Goal: Task Accomplishment & Management: Use online tool/utility

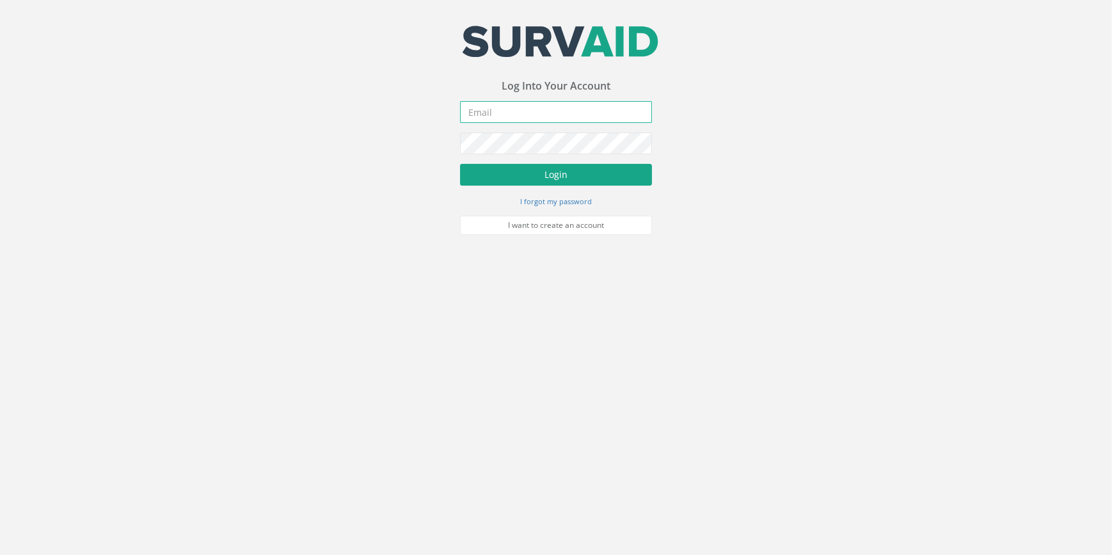
type input "[PERSON_NAME][EMAIL_ADDRESS][PERSON_NAME][DOMAIN_NAME]"
click at [550, 178] on button "Login" at bounding box center [556, 175] width 192 height 22
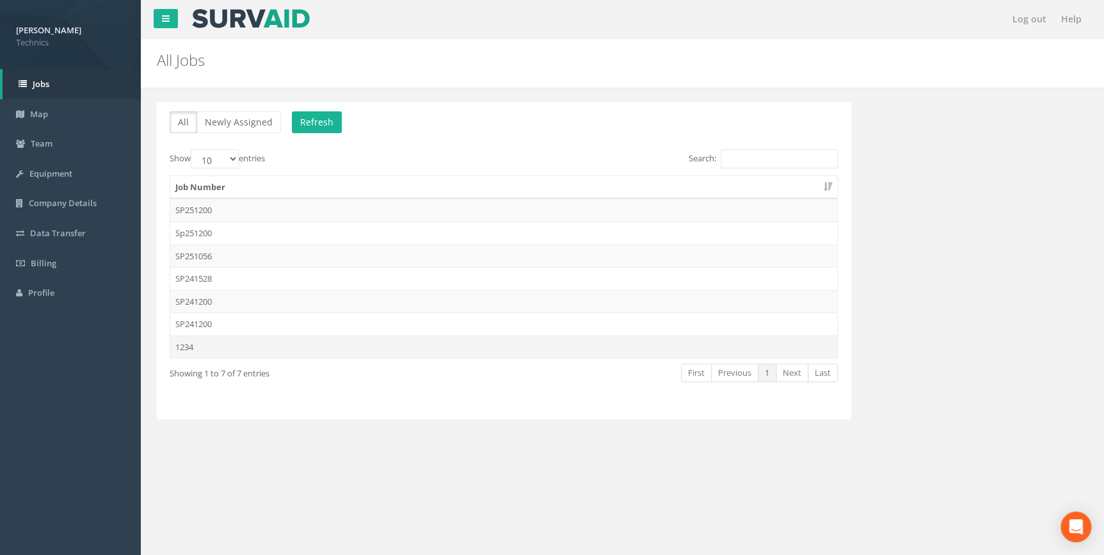
click at [184, 346] on td "1234" at bounding box center [503, 346] width 667 height 23
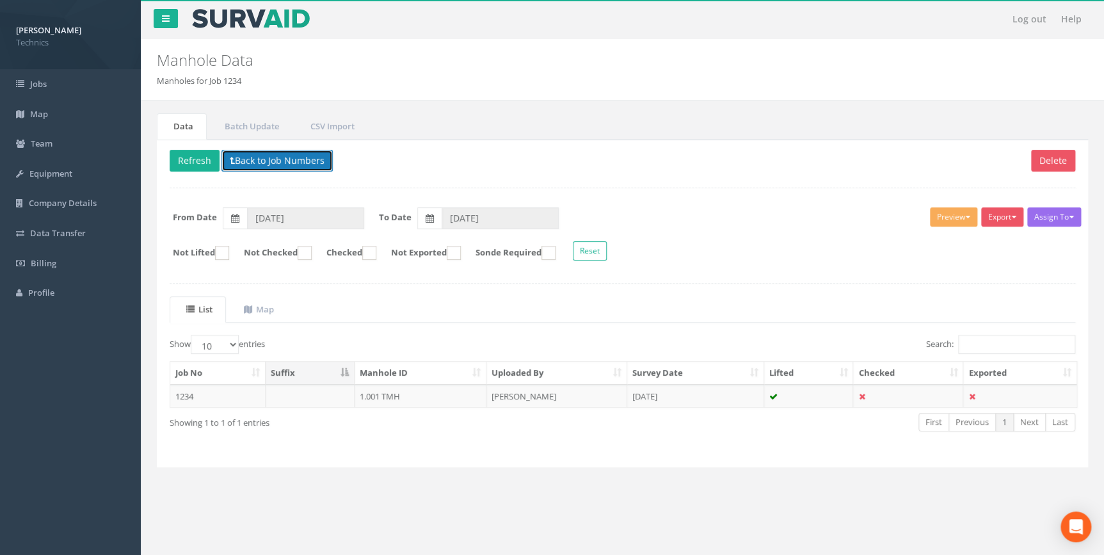
click at [247, 159] on button "Back to Job Numbers" at bounding box center [276, 161] width 111 height 22
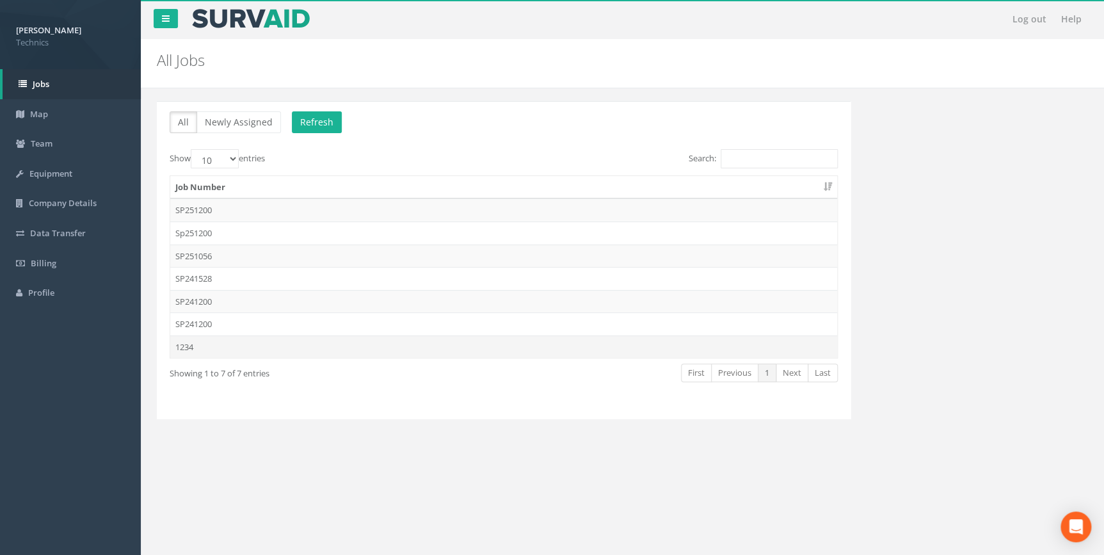
click at [182, 345] on td "1234" at bounding box center [503, 346] width 667 height 23
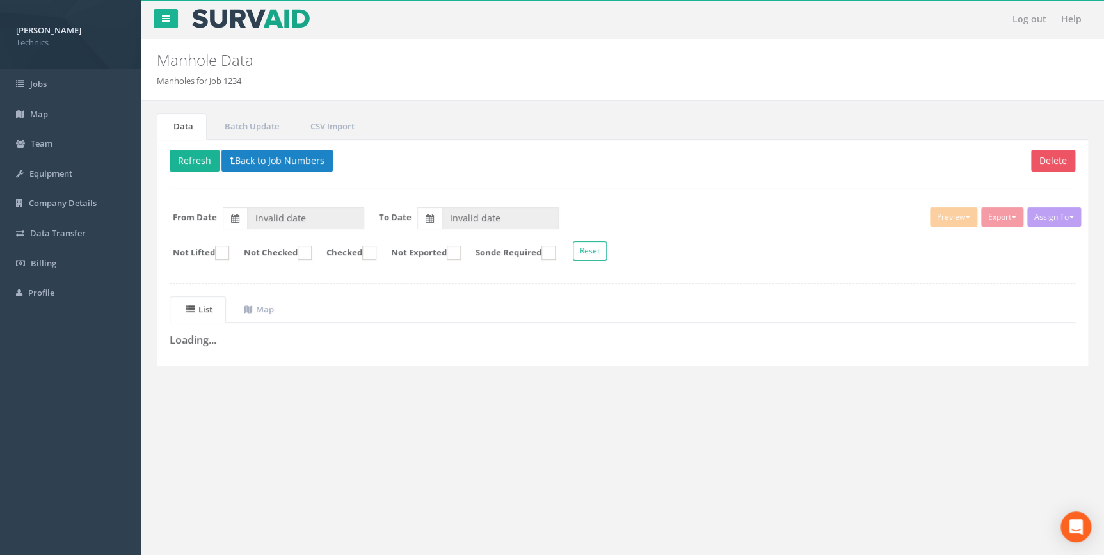
type input "[DATE]"
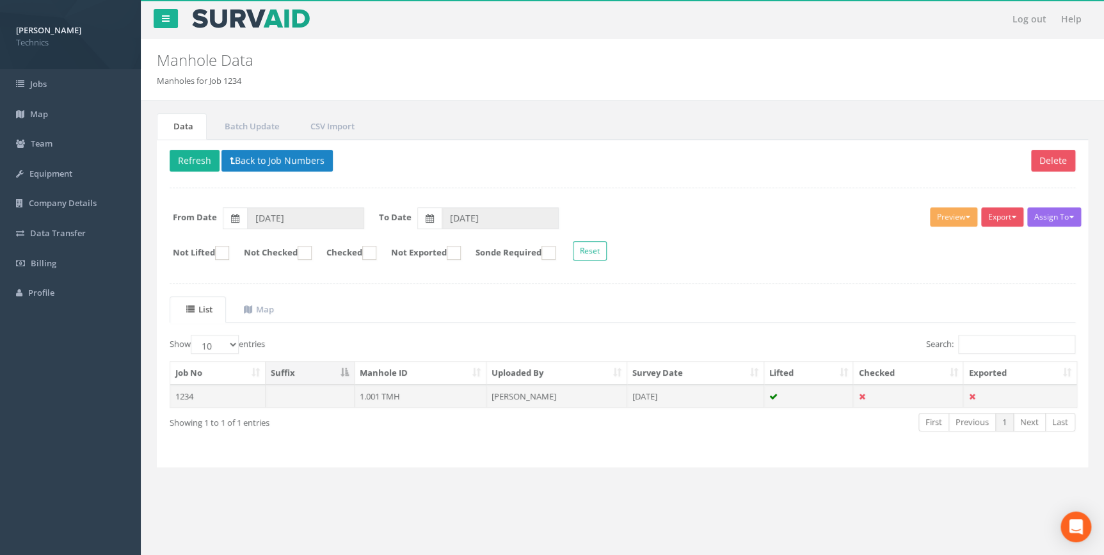
click at [381, 397] on td "1.001 TMH" at bounding box center [421, 396] width 133 height 23
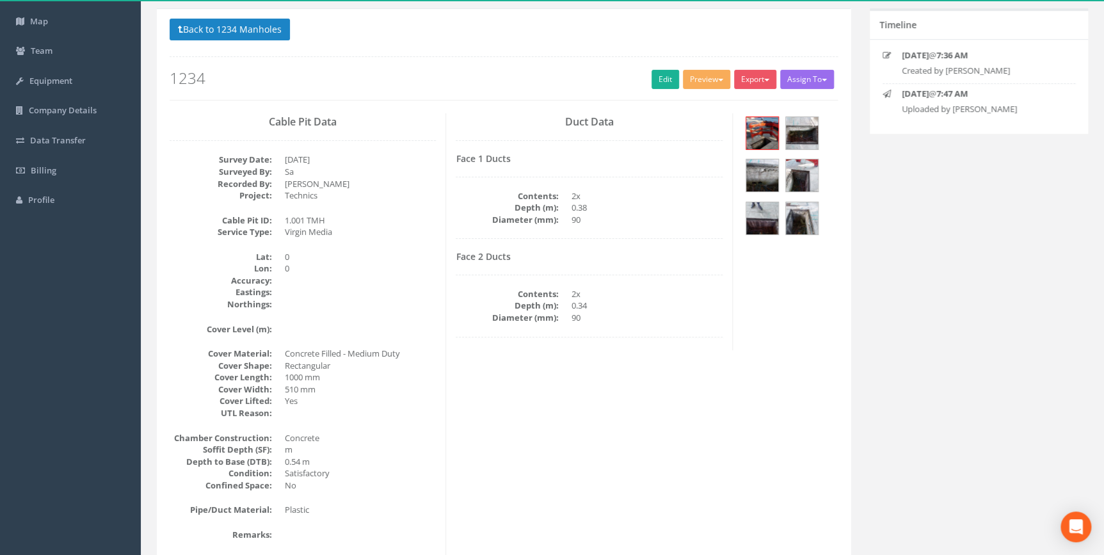
scroll to position [58, 0]
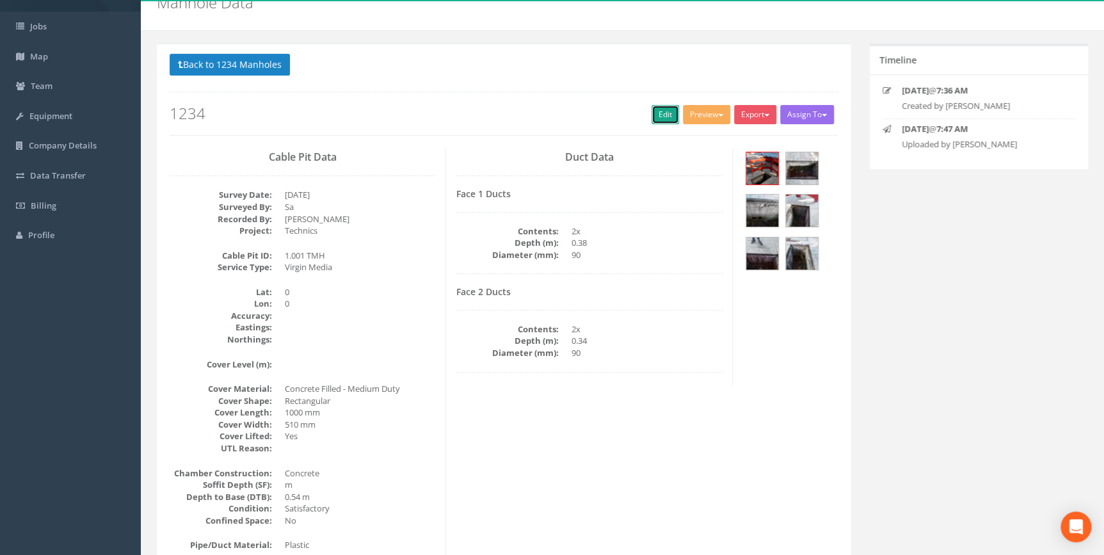
click at [662, 115] on link "Edit" at bounding box center [666, 114] width 28 height 19
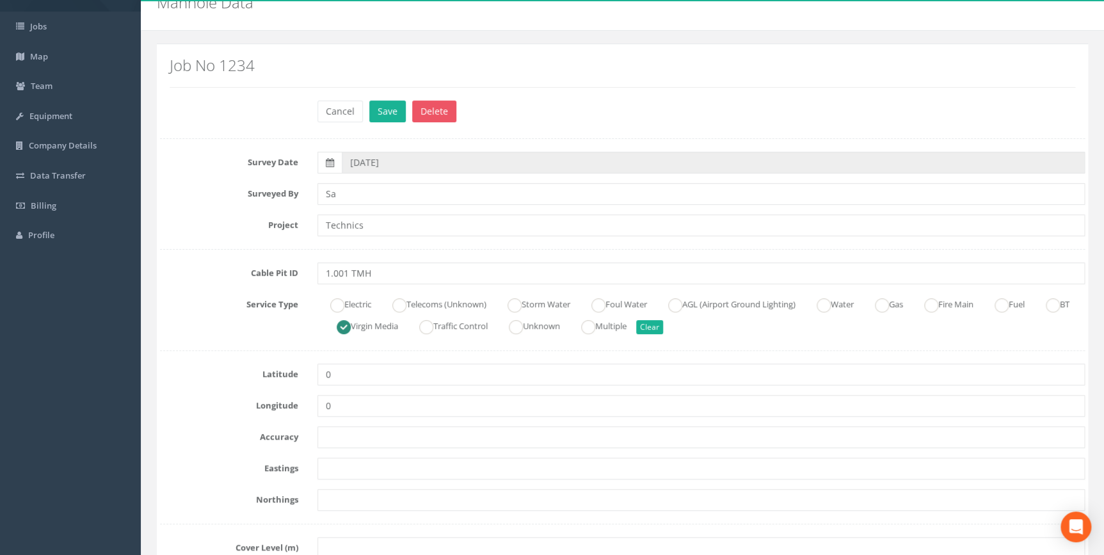
scroll to position [116, 0]
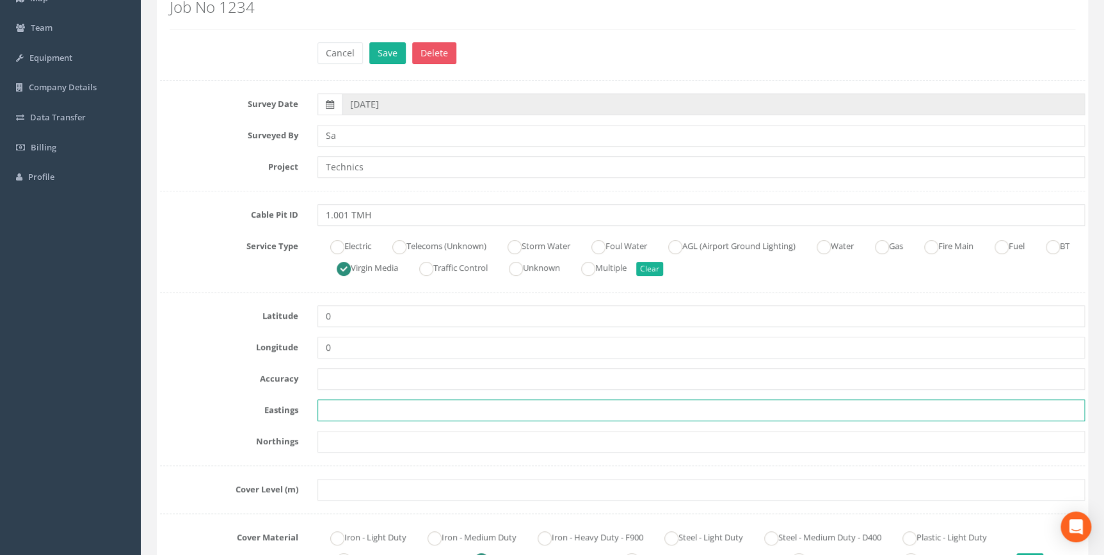
click at [367, 410] on input "text" at bounding box center [700, 410] width 767 height 22
paste input "428940.372"
type input "428940.372"
click at [332, 442] on input "text" at bounding box center [700, 442] width 767 height 22
paste input "205288.507"
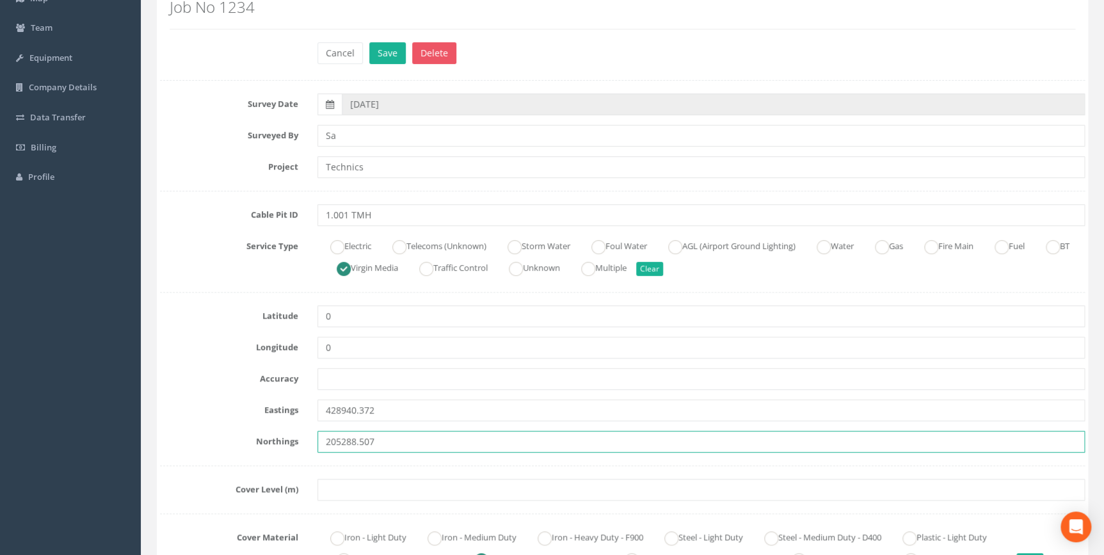
type input "205288.507"
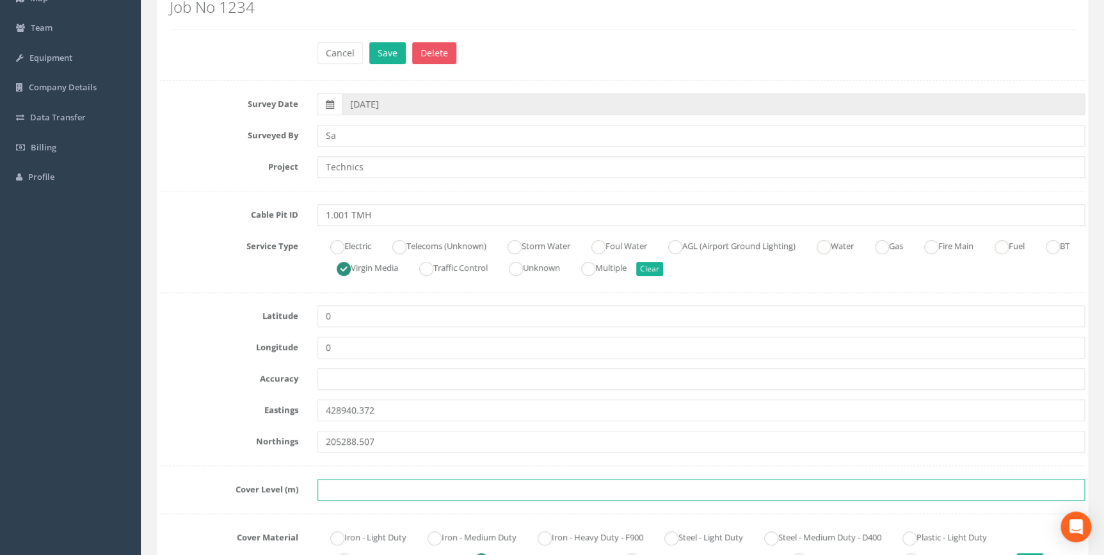
click at [373, 490] on input "text" at bounding box center [700, 490] width 767 height 22
paste input "76.743"
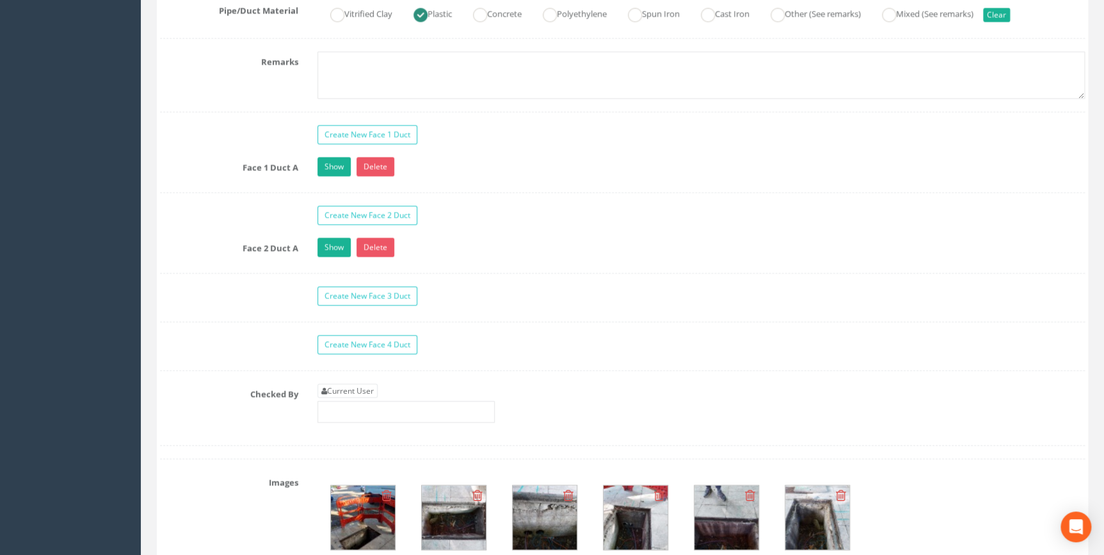
scroll to position [1105, 0]
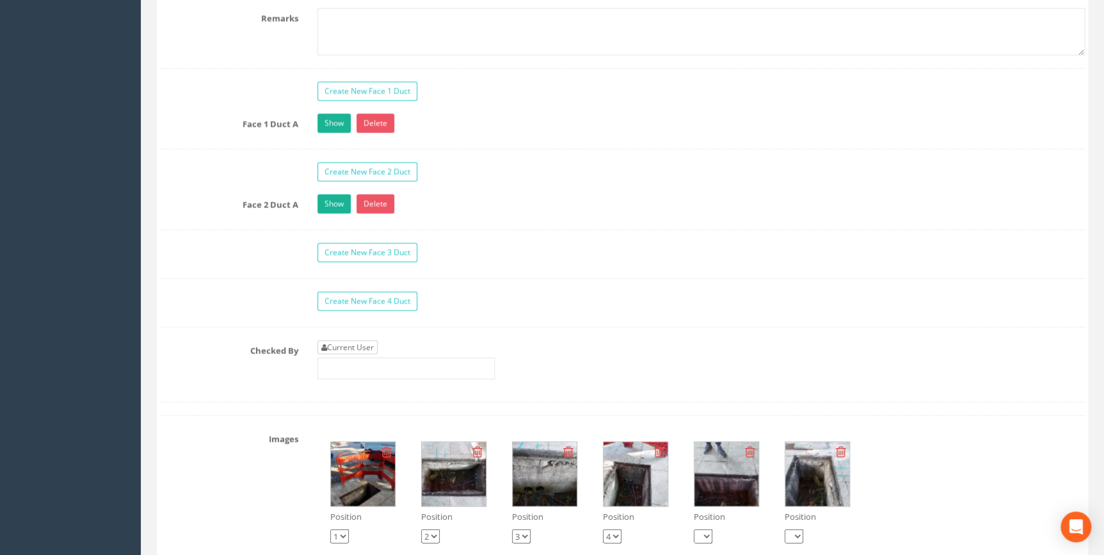
type input "76.743"
click at [352, 346] on link "Current User" at bounding box center [347, 347] width 60 height 14
type input "[PERSON_NAME]"
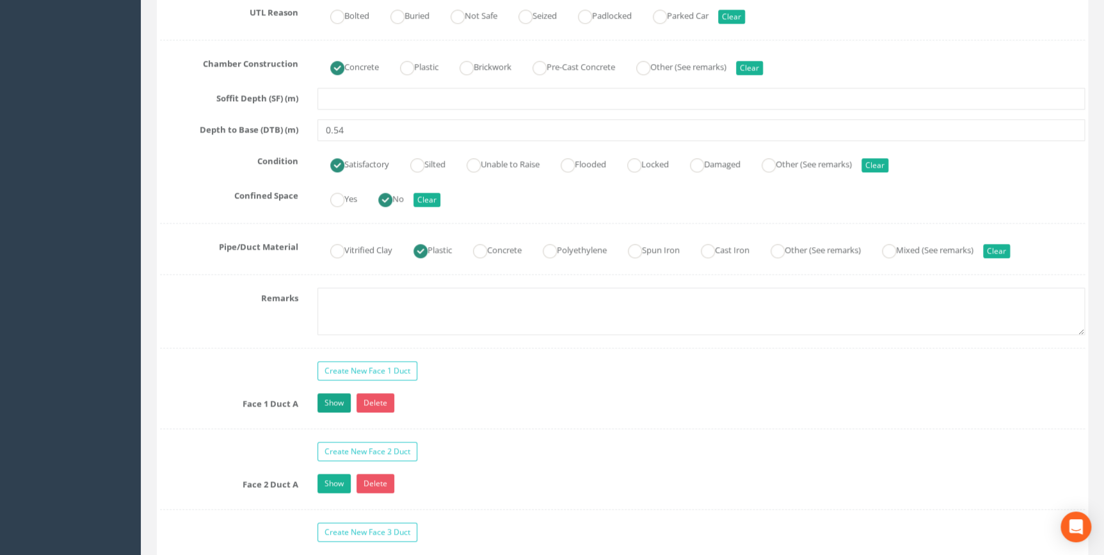
scroll to position [814, 0]
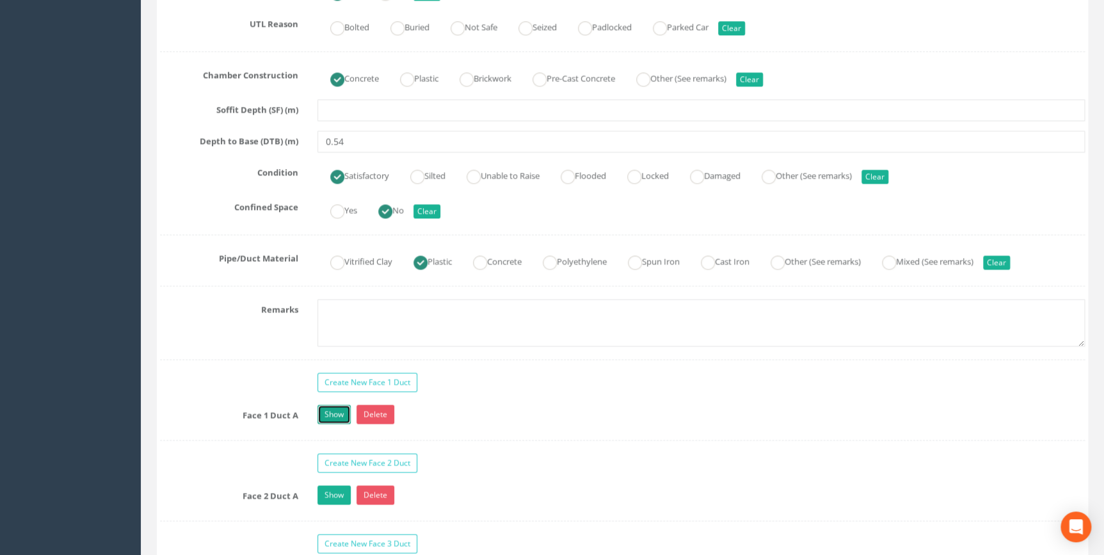
click at [333, 408] on link "Show" at bounding box center [333, 414] width 33 height 19
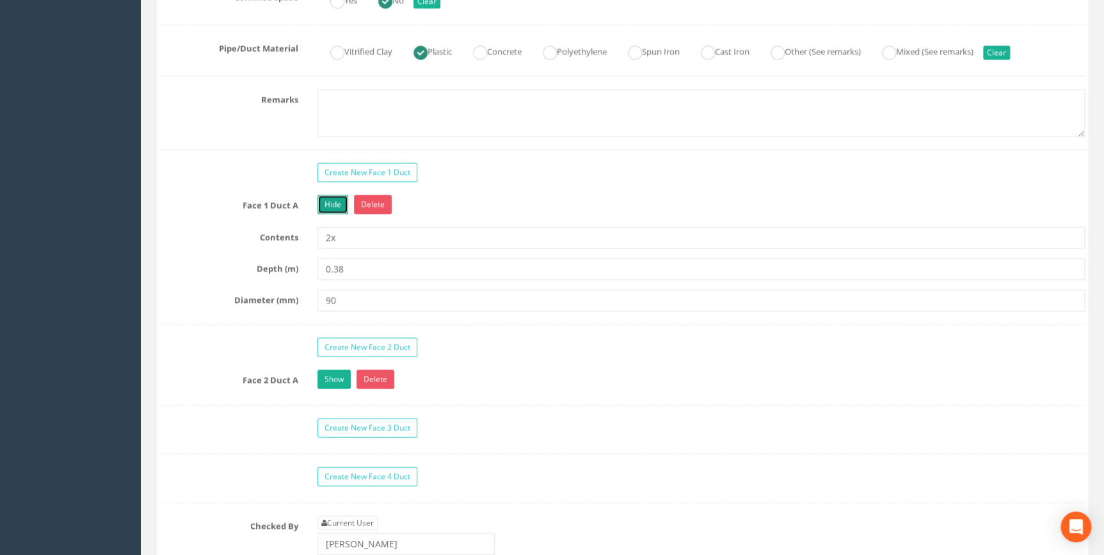
scroll to position [1047, 0]
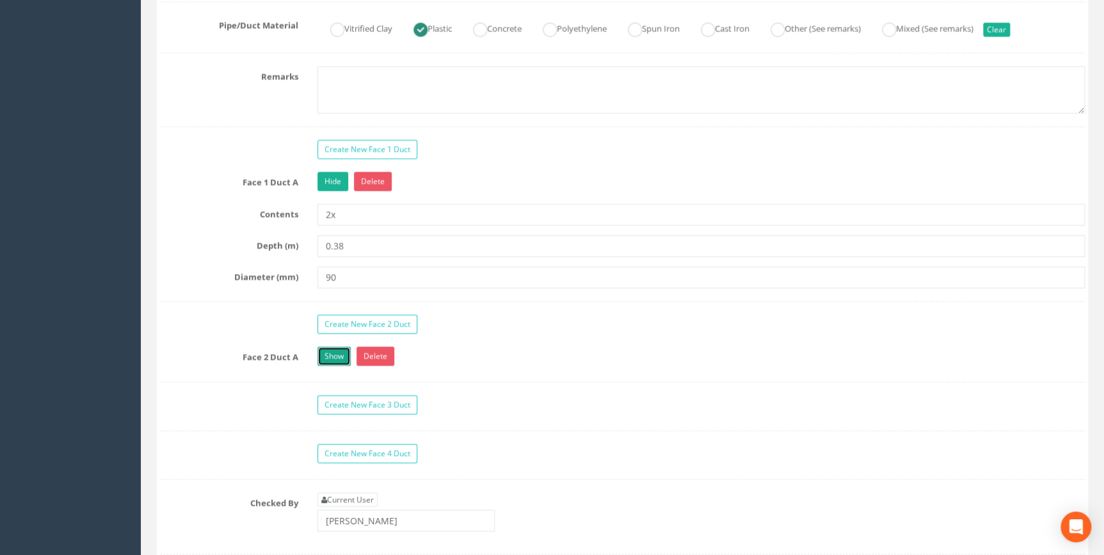
click at [328, 357] on link "Show" at bounding box center [333, 355] width 33 height 19
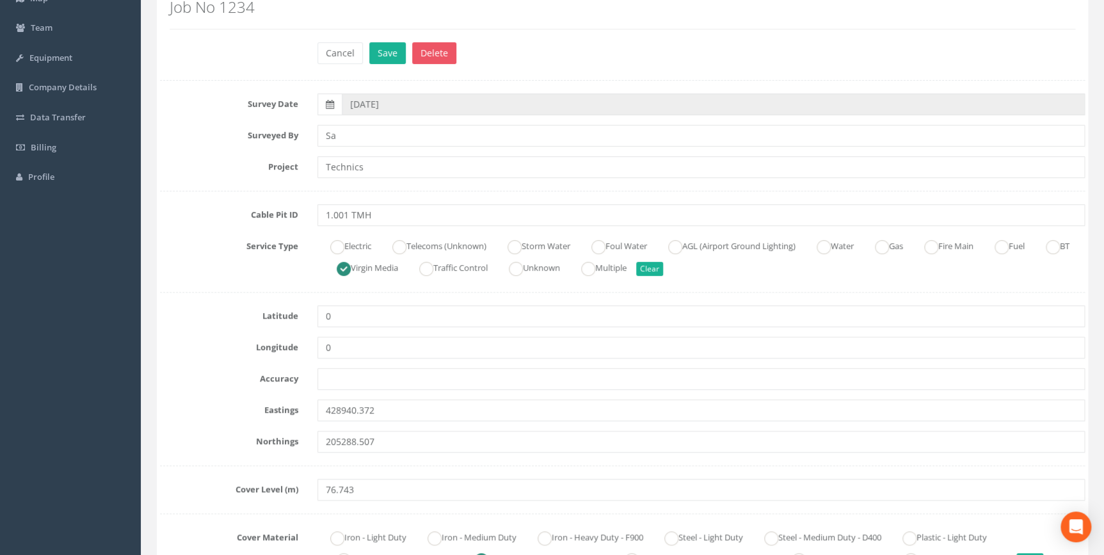
scroll to position [0, 0]
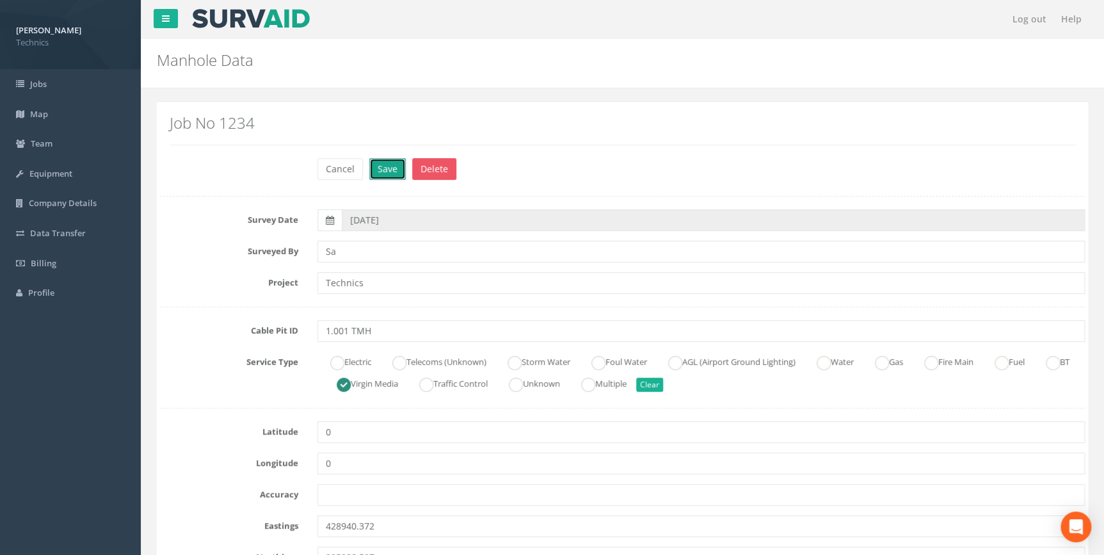
click at [385, 166] on button "Save" at bounding box center [387, 169] width 36 height 22
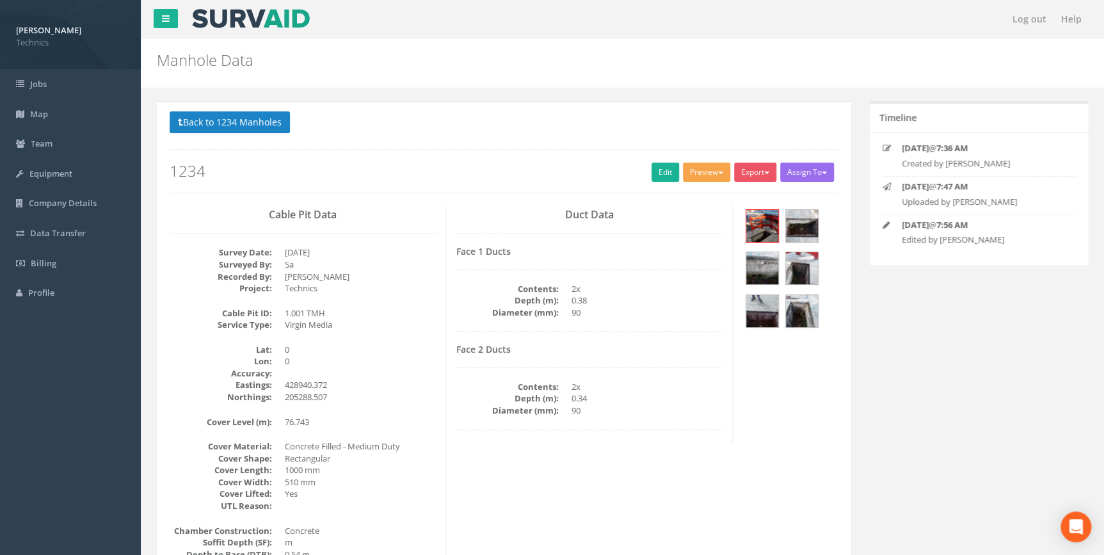
click at [711, 171] on button "Preview" at bounding box center [706, 172] width 47 height 19
click at [669, 201] on link "Technics Brize Norton" at bounding box center [679, 199] width 104 height 20
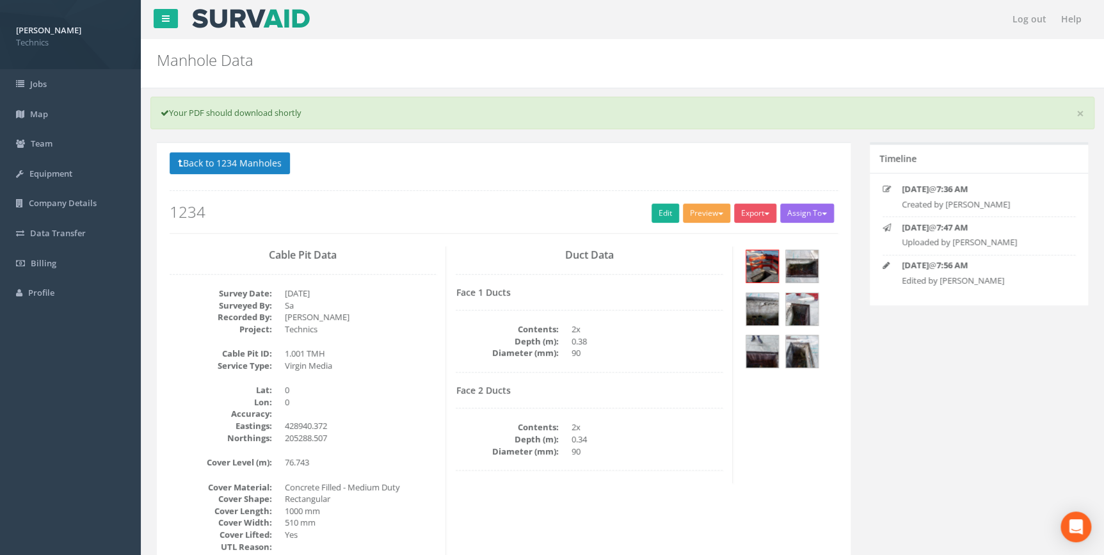
click at [698, 209] on button "Preview" at bounding box center [706, 213] width 47 height 19
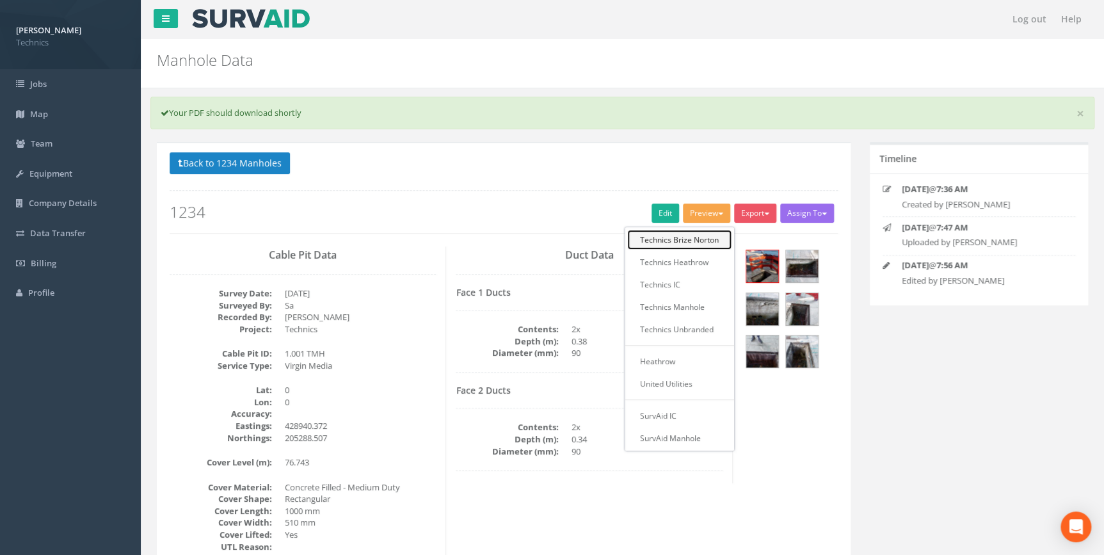
click at [682, 240] on link "Technics Brize Norton" at bounding box center [679, 240] width 104 height 20
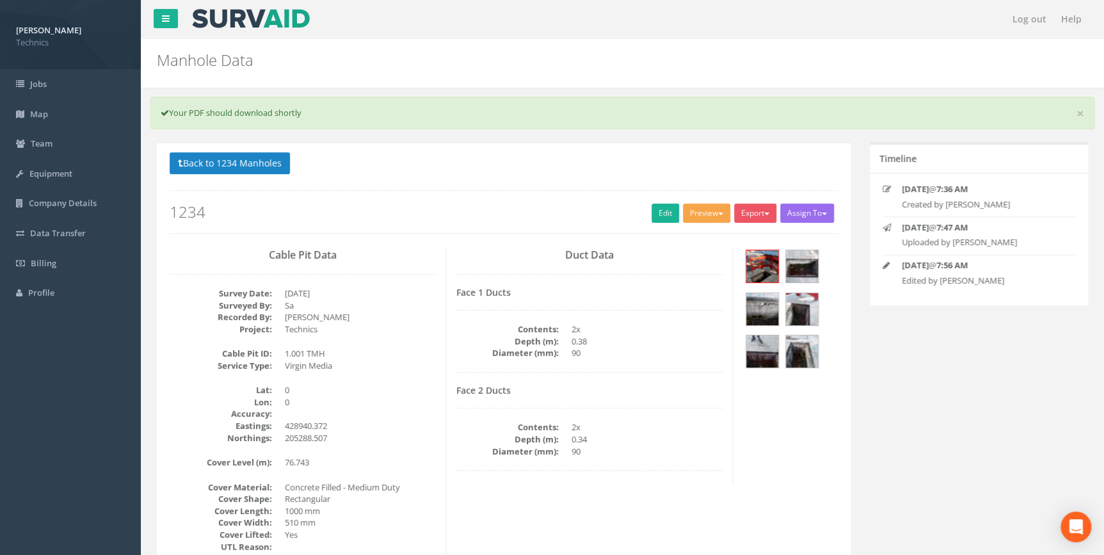
click at [718, 213] on span "button" at bounding box center [720, 214] width 5 height 3
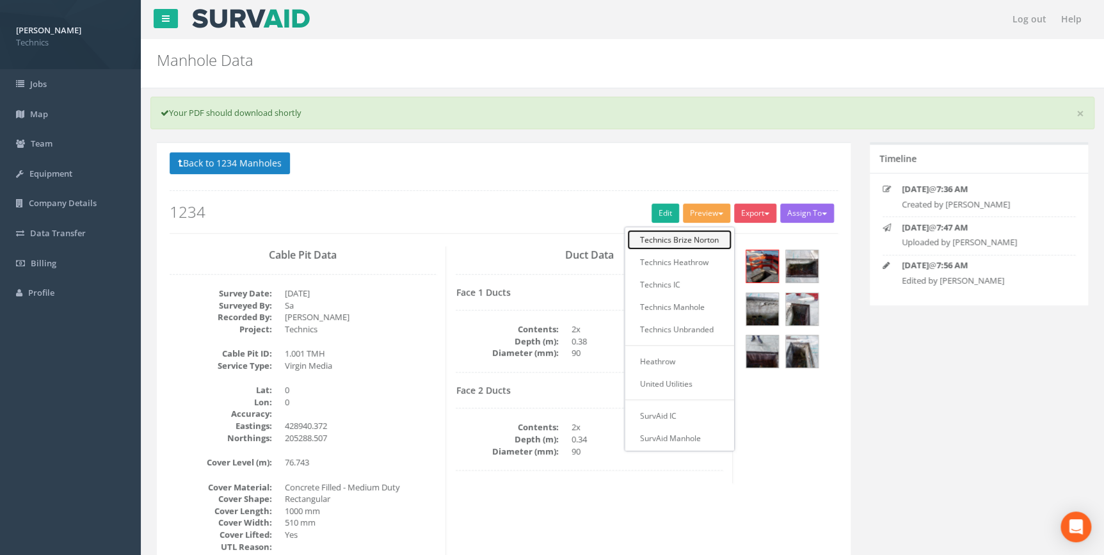
click at [688, 239] on link "Technics Brize Norton" at bounding box center [679, 240] width 104 height 20
